Goal: Navigation & Orientation: Find specific page/section

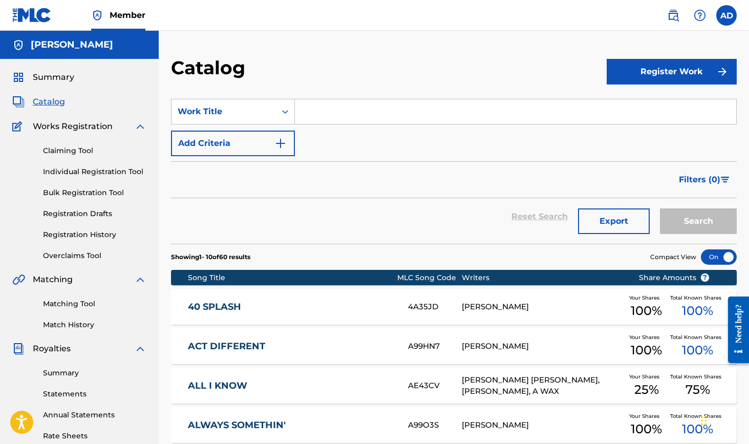
click at [50, 101] on span "Catalog" at bounding box center [49, 102] width 32 height 12
click at [52, 77] on span "Summary" at bounding box center [53, 77] width 41 height 12
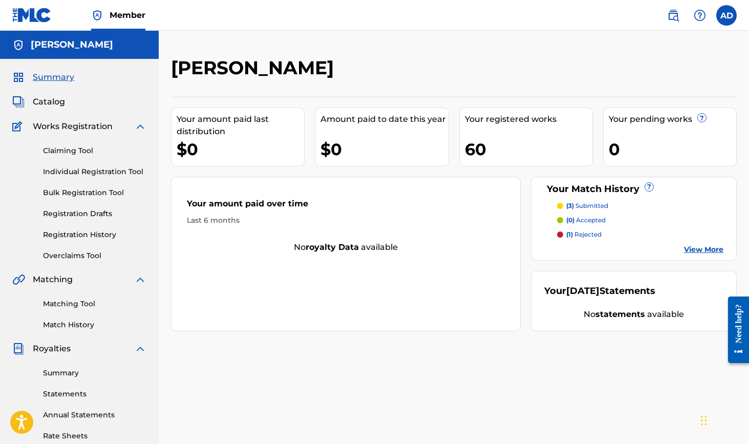
click at [192, 150] on div "$0" at bounding box center [240, 149] width 127 height 23
click at [54, 75] on span "Summary" at bounding box center [53, 77] width 41 height 12
click at [76, 151] on link "Claiming Tool" at bounding box center [94, 150] width 103 height 11
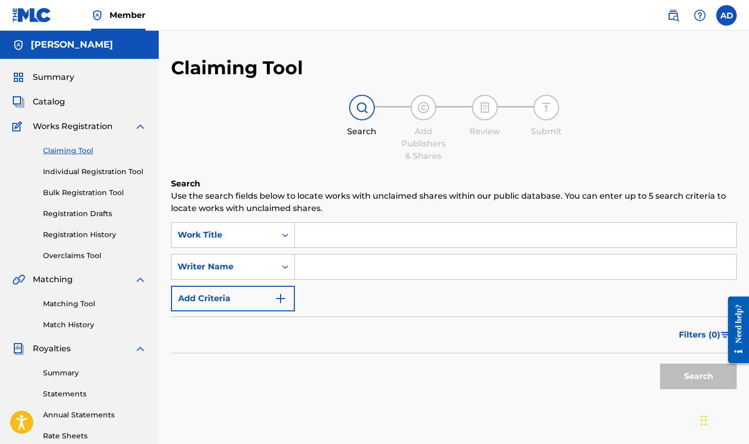
click at [46, 74] on span "Summary" at bounding box center [53, 77] width 41 height 12
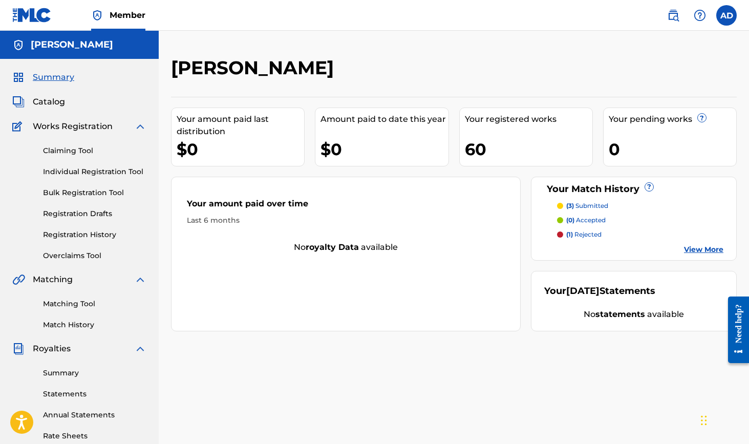
click at [706, 250] on link "View More" at bounding box center [703, 249] width 39 height 11
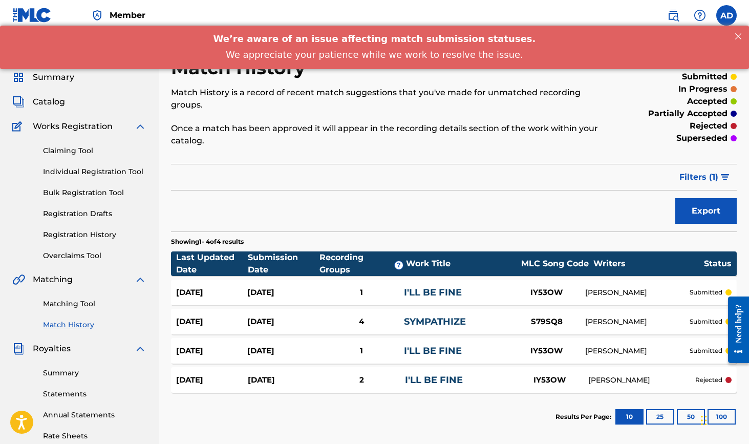
click at [62, 78] on span "Summary" at bounding box center [53, 77] width 41 height 12
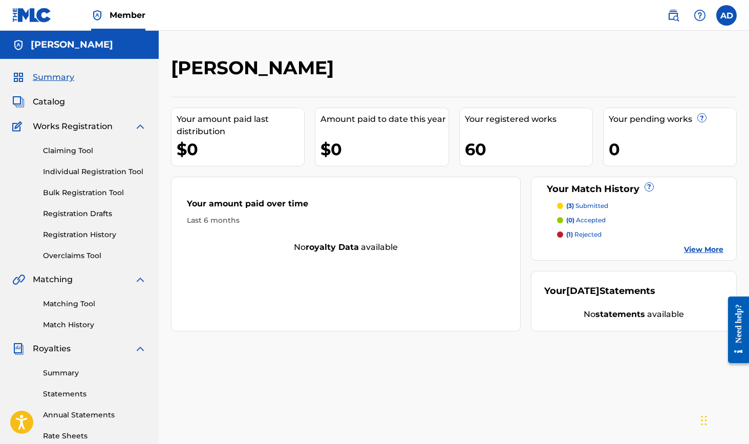
click at [45, 101] on span "Catalog" at bounding box center [49, 102] width 32 height 12
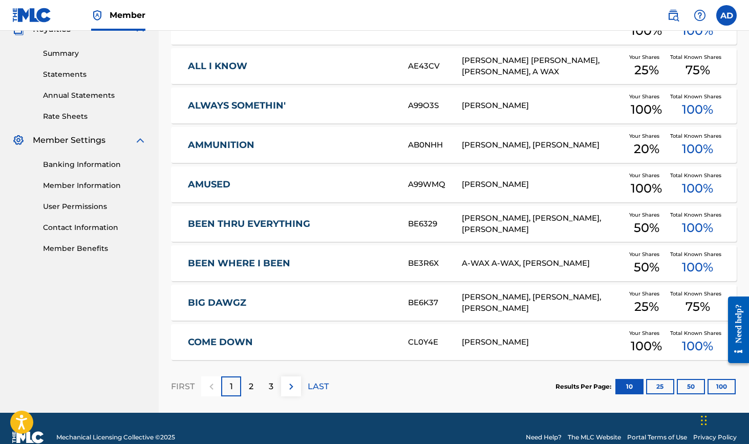
scroll to position [319, 0]
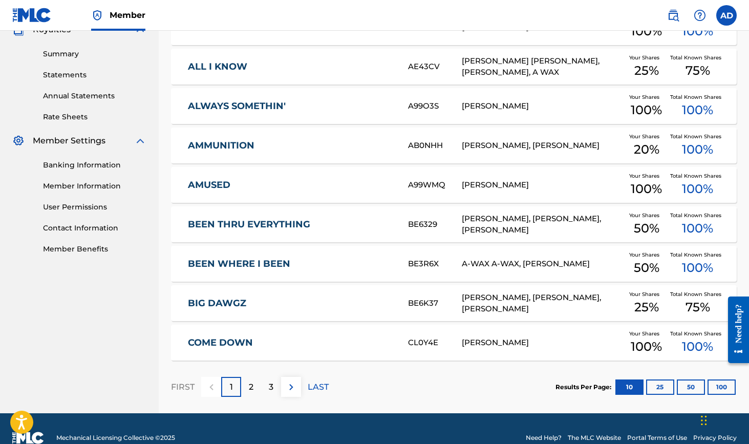
click at [254, 388] on div "2" at bounding box center [251, 387] width 20 height 20
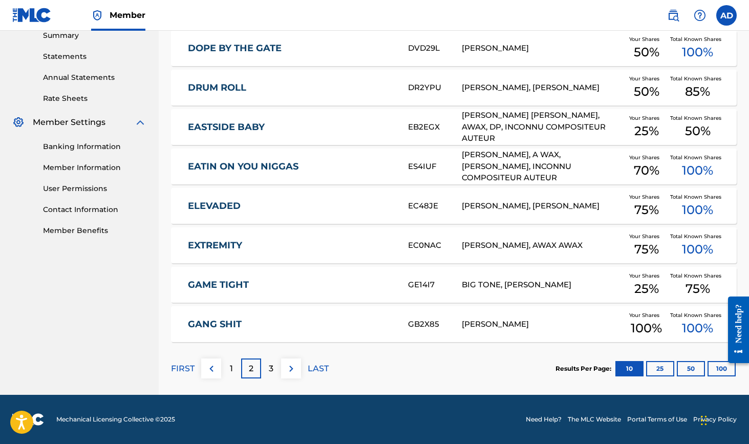
scroll to position [337, 0]
click at [274, 370] on div "3" at bounding box center [271, 368] width 20 height 20
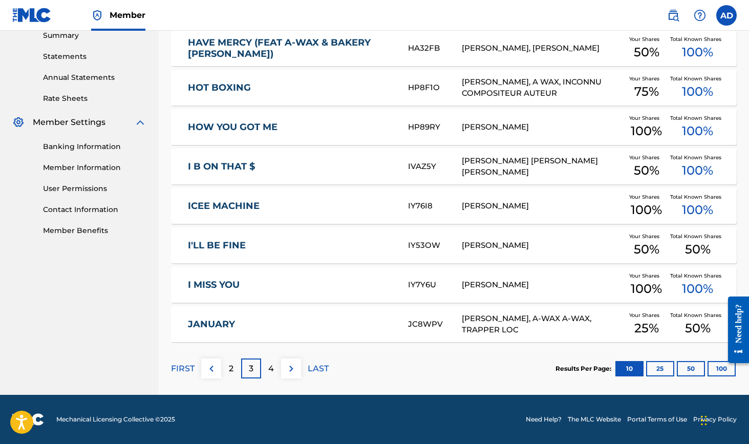
click at [273, 369] on p "4" at bounding box center [271, 368] width 6 height 12
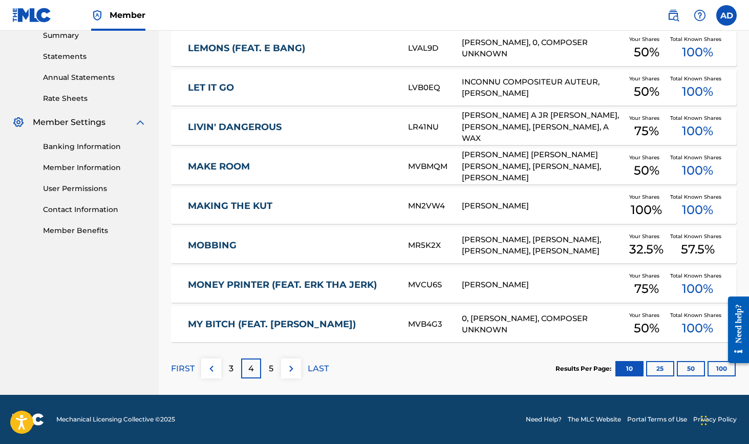
click at [274, 369] on div "5" at bounding box center [271, 368] width 20 height 20
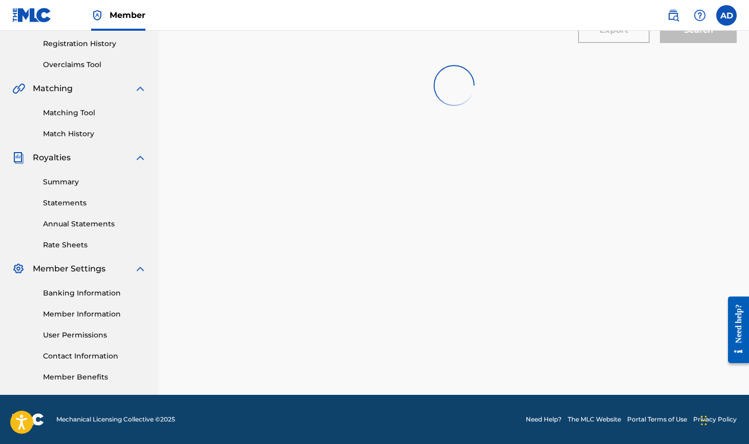
scroll to position [191, 0]
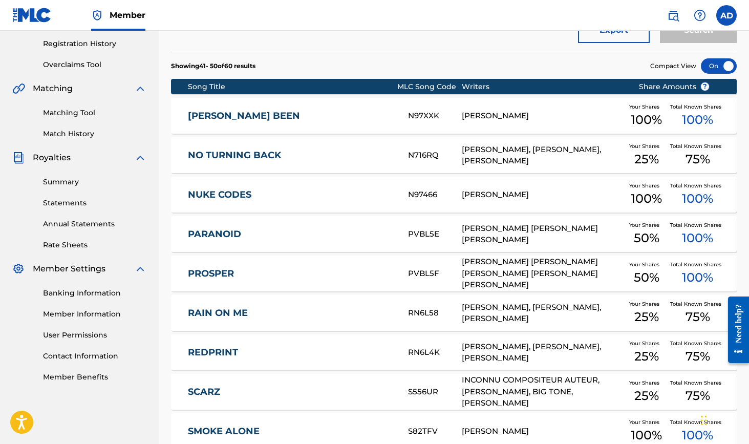
click at [388, 59] on section "Showing 41 - 50 of 60 results Compact View" at bounding box center [453, 63] width 565 height 21
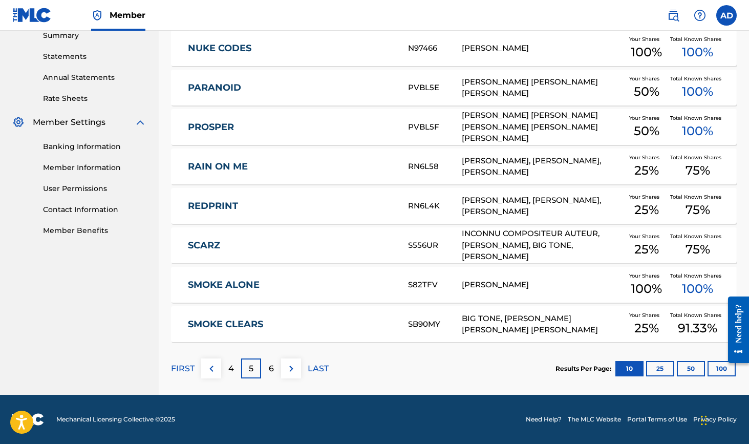
scroll to position [337, 0]
click at [272, 367] on p "6" at bounding box center [271, 368] width 5 height 12
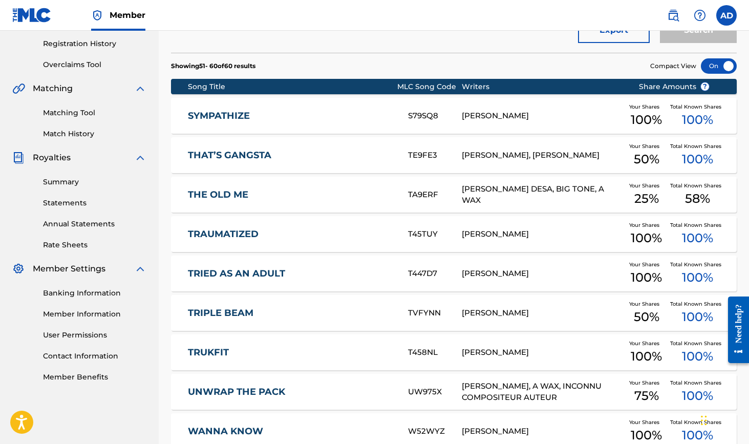
click at [389, 64] on section "Showing 51 - 60 of 60 results Compact View" at bounding box center [453, 63] width 565 height 21
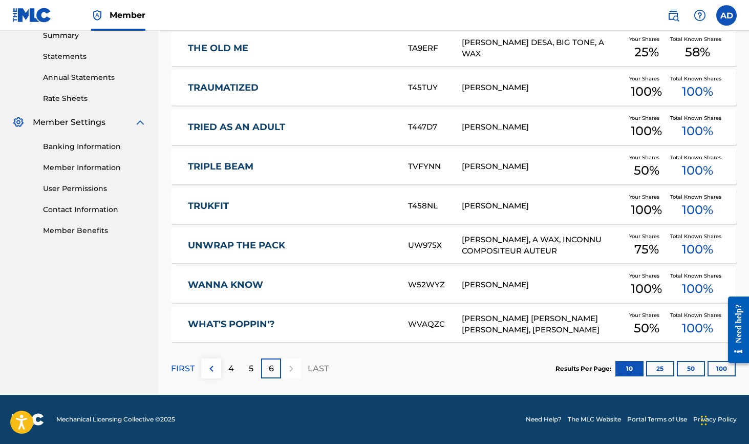
scroll to position [337, 0]
click at [313, 366] on p "LAST" at bounding box center [317, 368] width 21 height 12
